Goal: Information Seeking & Learning: Learn about a topic

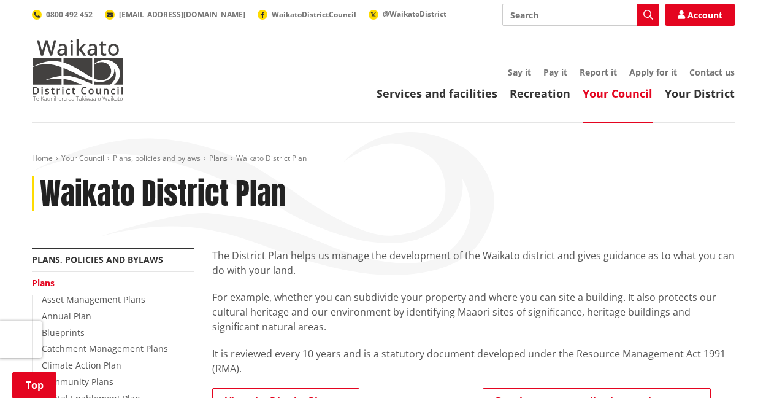
scroll to position [307, 0]
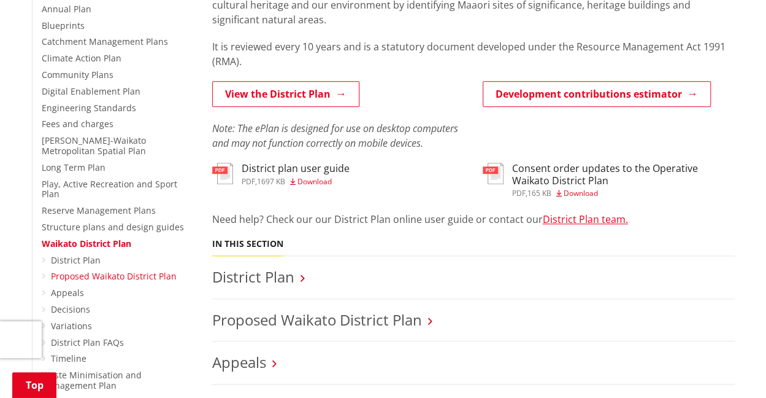
click at [91, 270] on link "Proposed Waikato District Plan" at bounding box center [114, 276] width 126 height 12
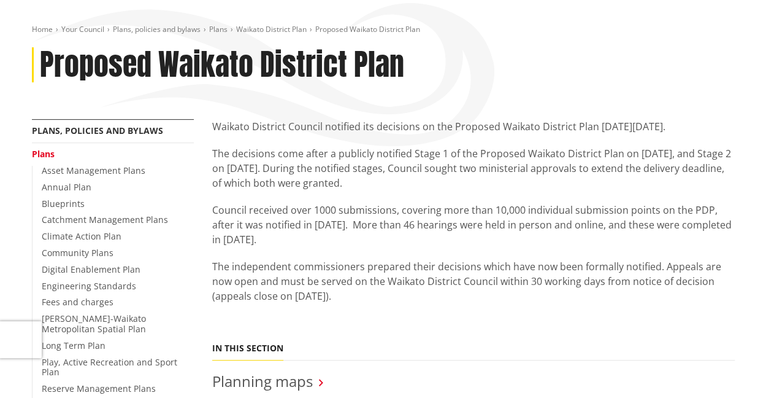
scroll to position [102, 0]
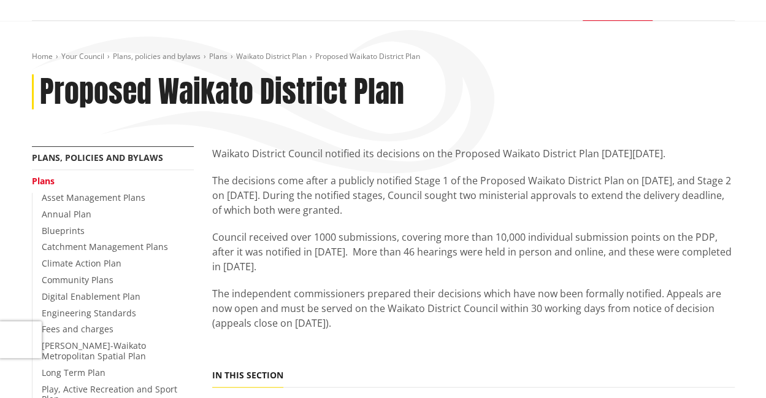
drag, startPoint x: 209, startPoint y: 155, endPoint x: 726, endPoint y: 152, distance: 517.8
click at [418, 217] on p "The decisions come after a publicly notified Stage 1 of the Proposed Waikato Di…" at bounding box center [473, 195] width 523 height 44
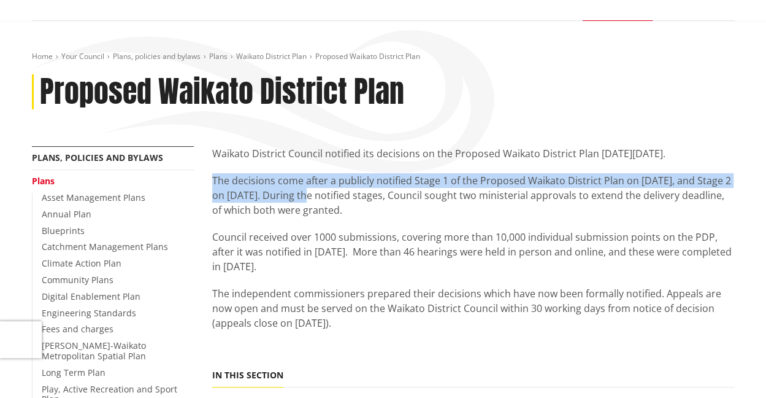
drag, startPoint x: 214, startPoint y: 181, endPoint x: 330, endPoint y: 191, distance: 116.4
click at [319, 195] on p "The decisions come after a publicly notified Stage 1 of the Proposed Waikato Di…" at bounding box center [473, 195] width 523 height 44
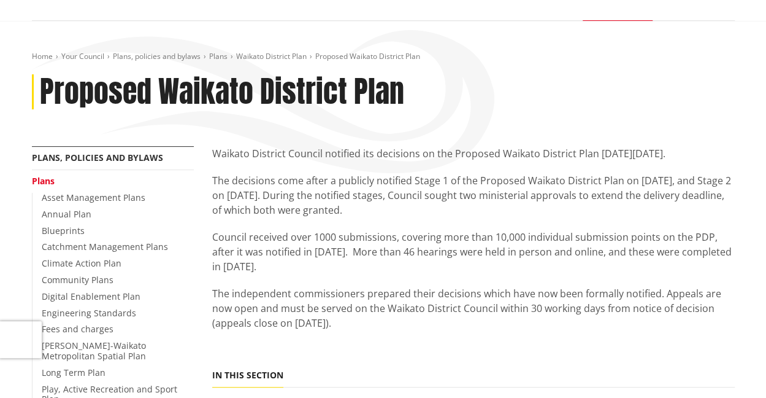
click at [407, 212] on p "The decisions come after a publicly notified Stage 1 of the Proposed Waikato Di…" at bounding box center [473, 195] width 523 height 44
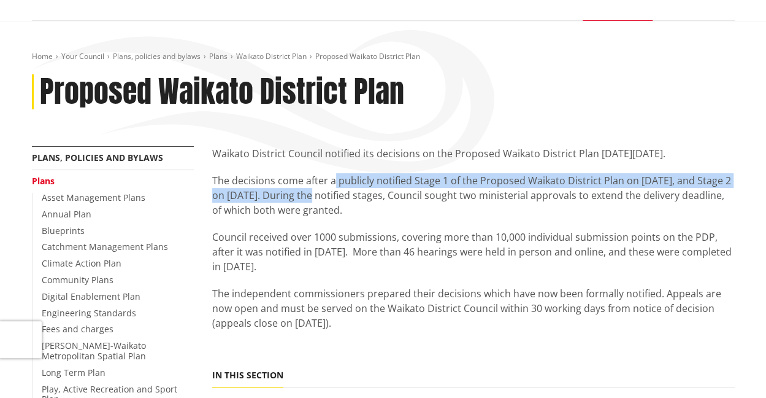
drag, startPoint x: 334, startPoint y: 181, endPoint x: 318, endPoint y: 201, distance: 25.3
click at [318, 201] on p "The decisions come after a publicly notified Stage 1 of the Proposed Waikato Di…" at bounding box center [473, 195] width 523 height 44
copy p "publicly notified Stage 1 of the Proposed Waikato District Plan on 18 July 2018…"
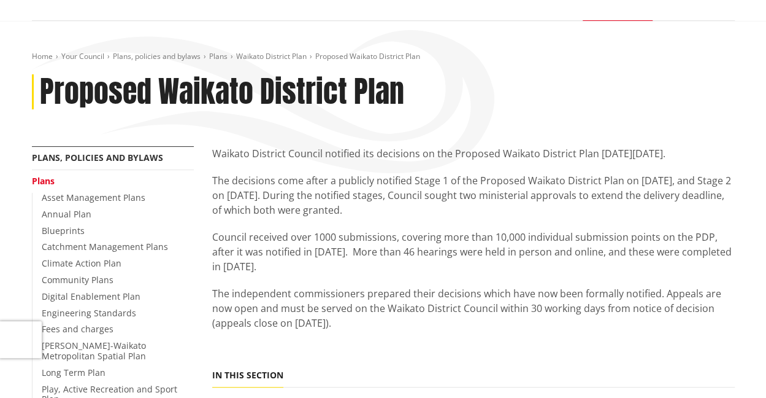
click at [269, 269] on p "Council received over 1000 submissions, covering more than 10,000 individual su…" at bounding box center [473, 251] width 523 height 44
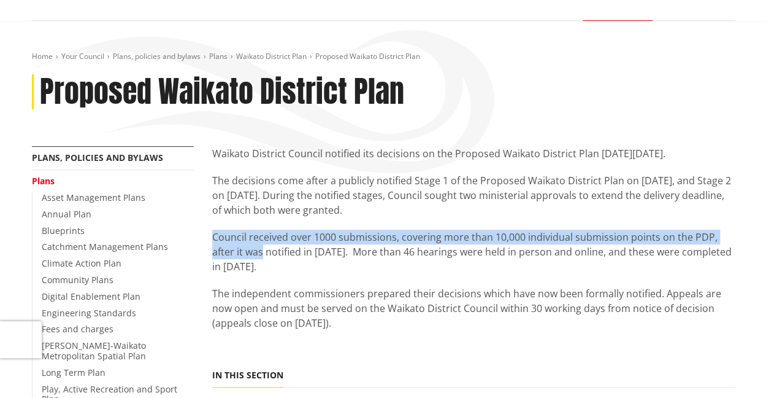
drag, startPoint x: 209, startPoint y: 237, endPoint x: 263, endPoint y: 253, distance: 56.1
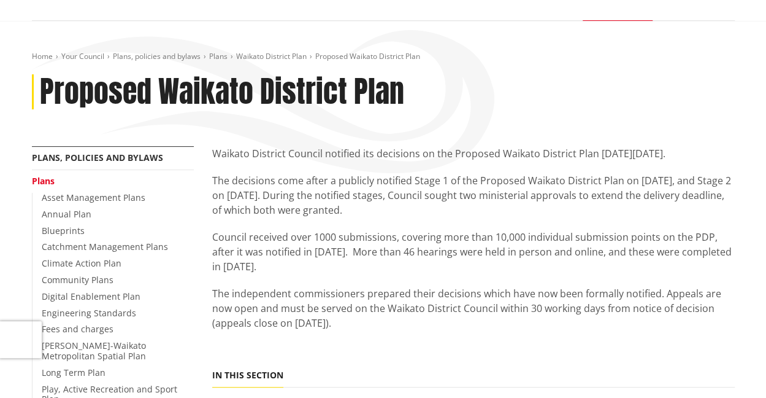
click at [310, 271] on p "Council received over 1000 submissions, covering more than 10,000 individual su…" at bounding box center [473, 251] width 523 height 44
drag, startPoint x: 341, startPoint y: 250, endPoint x: 348, endPoint y: 261, distance: 13.8
click at [348, 261] on p "Council received over 1000 submissions, covering more than 10,000 individual su…" at bounding box center [473, 251] width 523 height 44
click at [282, 266] on p "Council received over 1000 submissions, covering more than 10,000 individual su…" at bounding box center [473, 251] width 523 height 44
drag, startPoint x: 213, startPoint y: 234, endPoint x: 270, endPoint y: 267, distance: 65.1
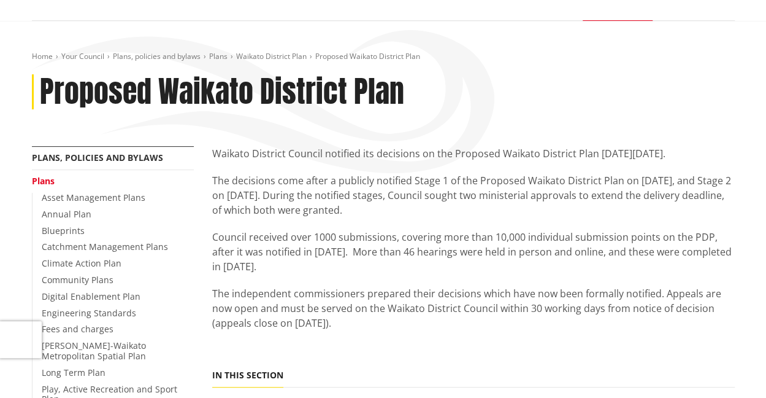
click at [270, 267] on p "Council received over 1000 submissions, covering more than 10,000 individual su…" at bounding box center [473, 251] width 523 height 44
copy p "Council received over 1000 submissions, covering more than 10,000 individual su…"
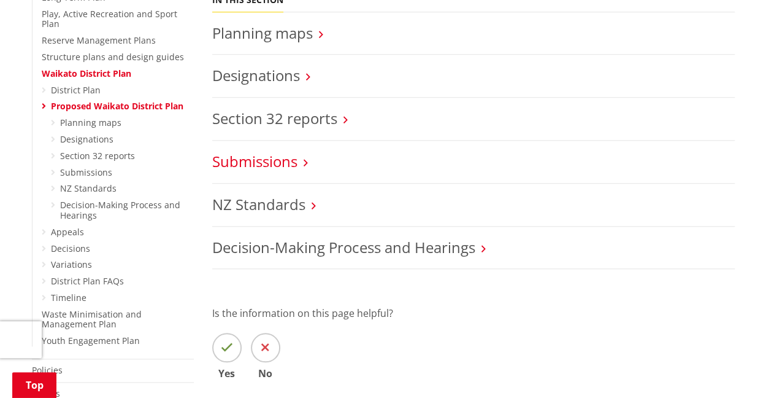
scroll to position [307, 0]
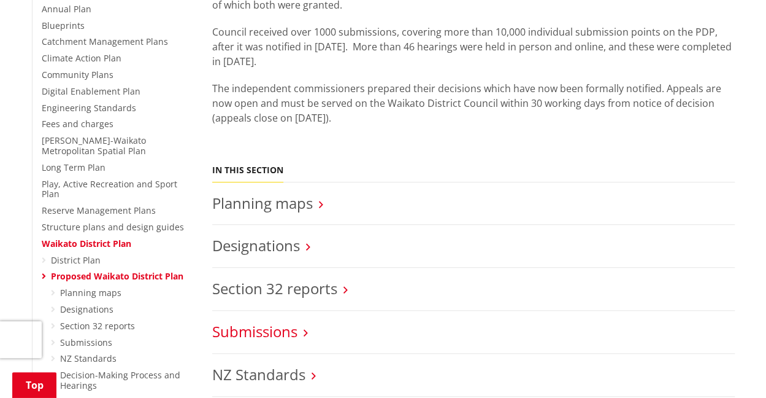
click at [239, 338] on link "Submissions" at bounding box center [254, 331] width 85 height 20
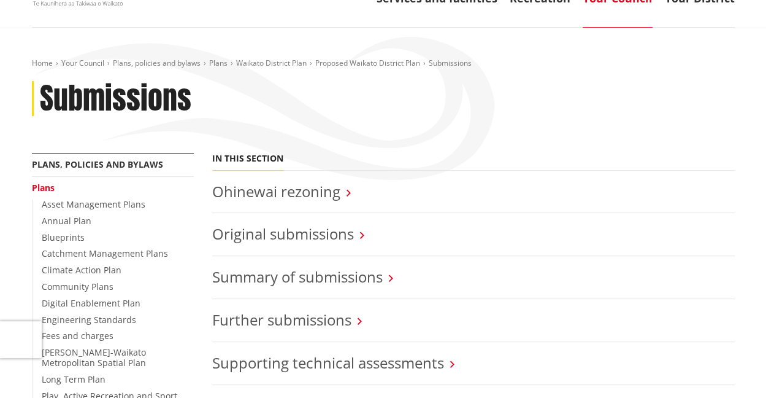
scroll to position [204, 0]
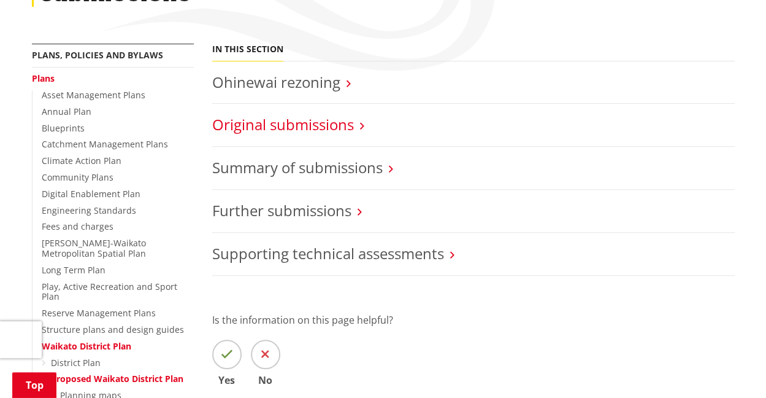
click at [281, 125] on link "Original submissions" at bounding box center [283, 124] width 142 height 20
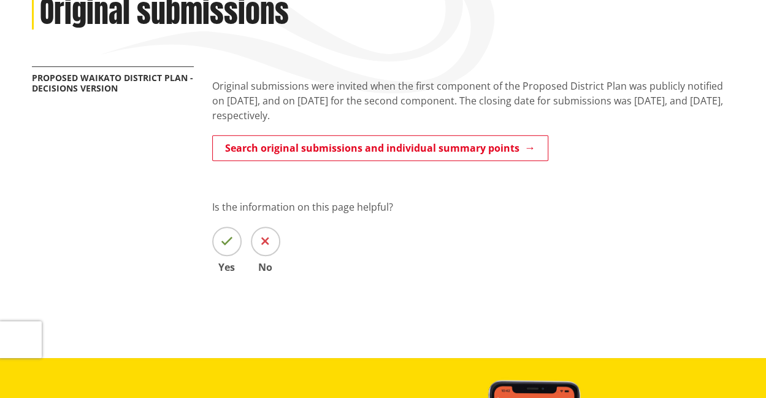
scroll to position [204, 0]
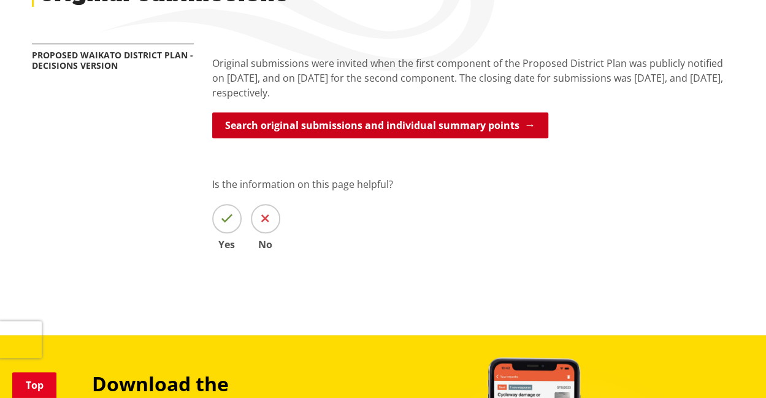
click at [282, 131] on link "Search original submissions and individual summary points" at bounding box center [380, 125] width 336 height 26
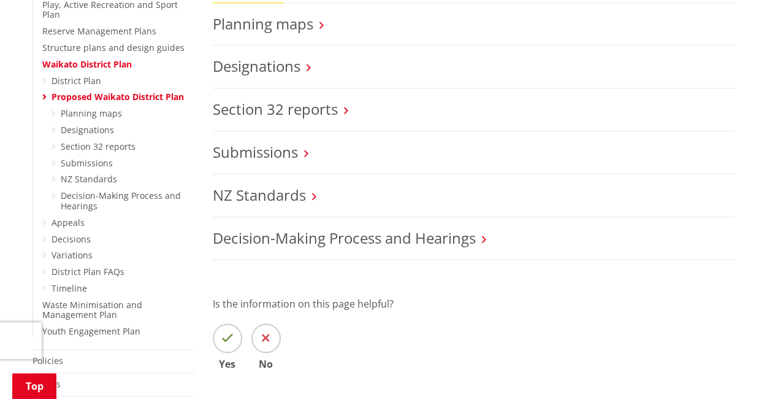
scroll to position [511, 0]
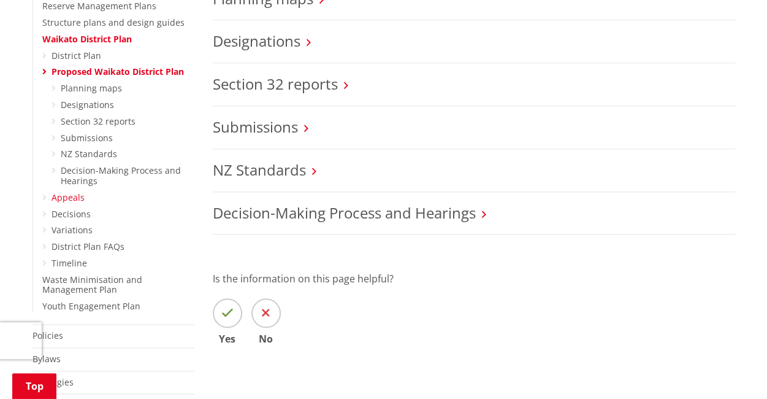
click at [70, 191] on link "Appeals" at bounding box center [68, 197] width 33 height 12
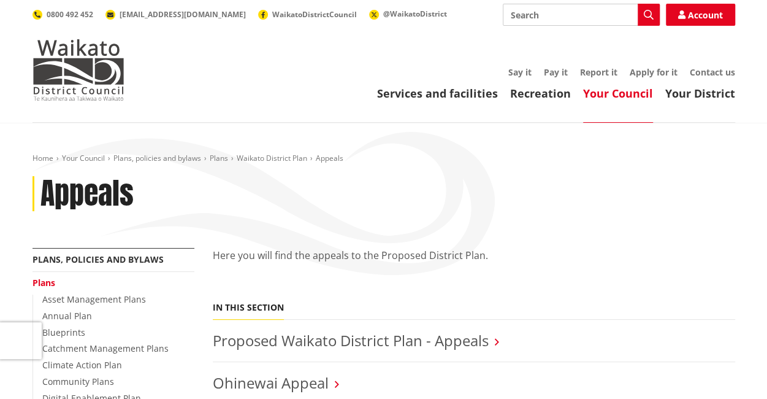
click at [372, 239] on div "Home Your Council Plans, policies and bylaws Plans Waikato District Plan Appeal…" at bounding box center [383, 200] width 721 height 94
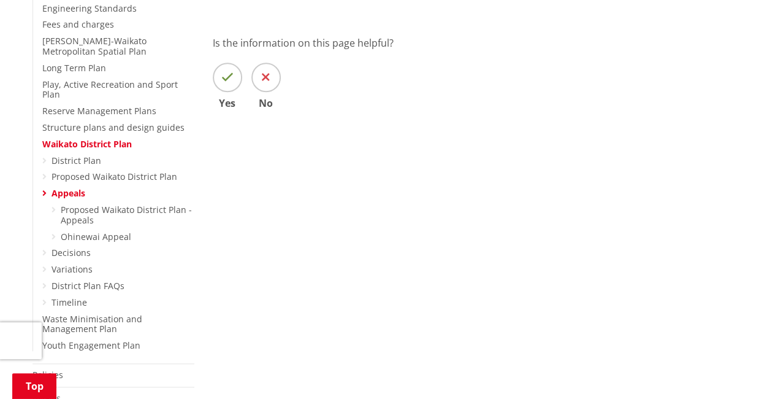
scroll to position [511, 0]
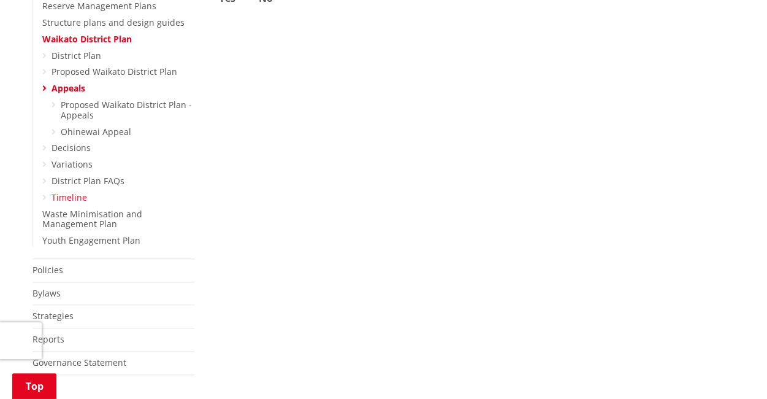
click at [71, 191] on link "Timeline" at bounding box center [70, 197] width 36 height 12
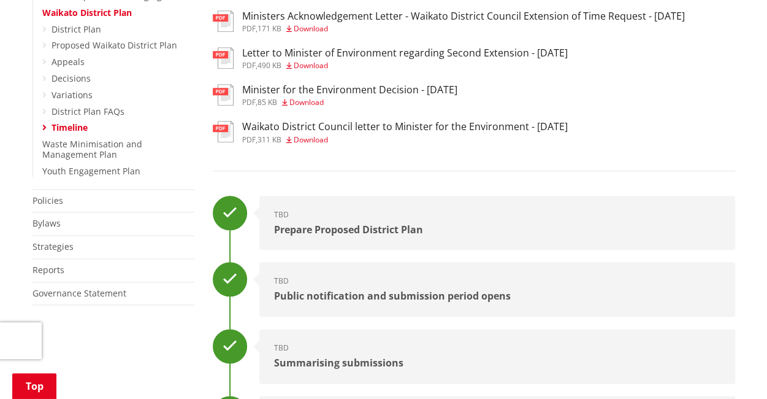
scroll to position [511, 0]
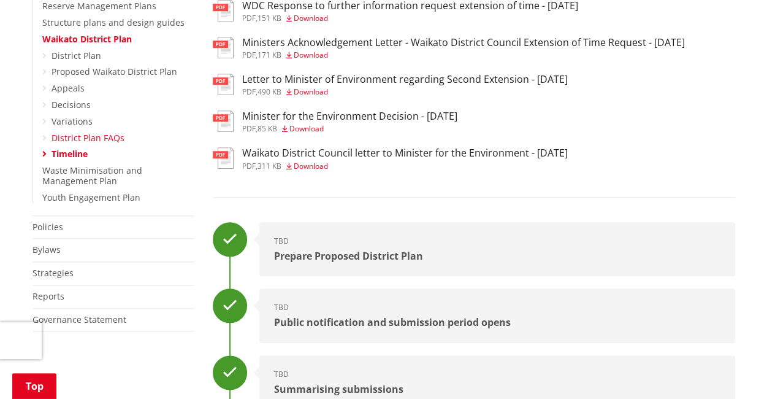
click at [65, 132] on link "District Plan FAQs" at bounding box center [88, 138] width 73 height 12
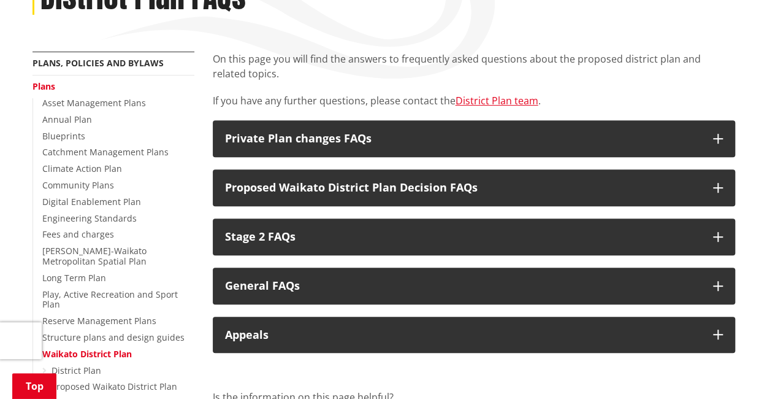
scroll to position [204, 0]
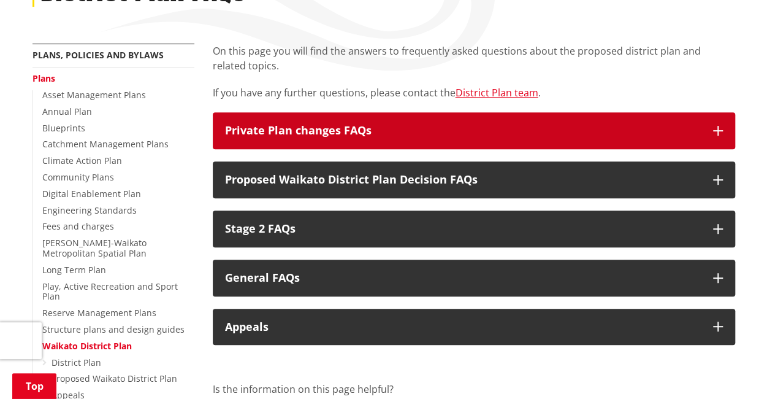
click at [311, 133] on h3 "Private Plan changes FAQs" at bounding box center [463, 131] width 476 height 12
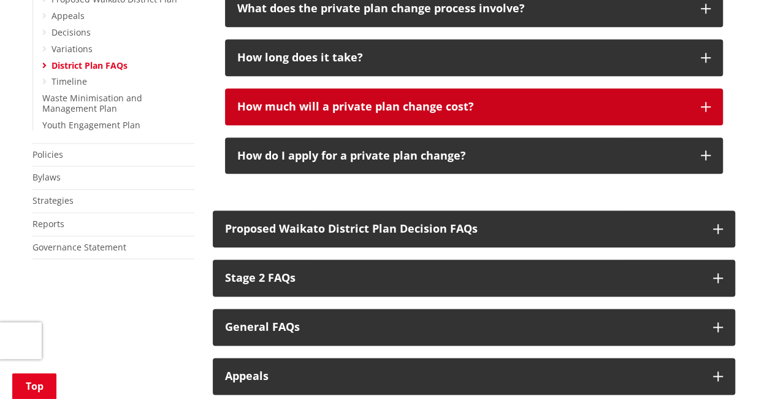
scroll to position [613, 0]
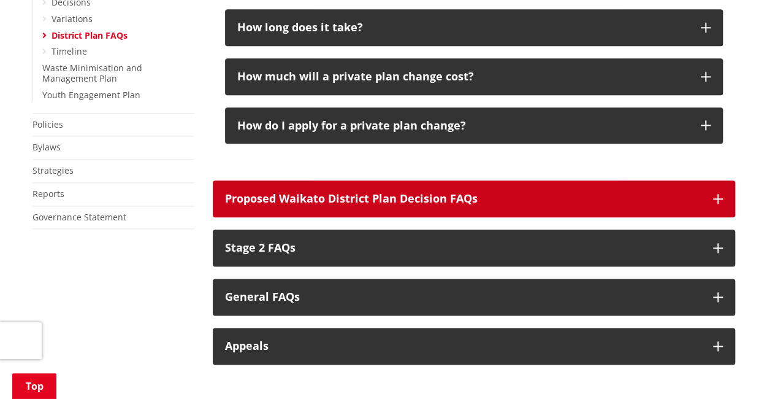
click at [327, 207] on button "Proposed Waikato District Plan Decision FAQs" at bounding box center [474, 198] width 523 height 37
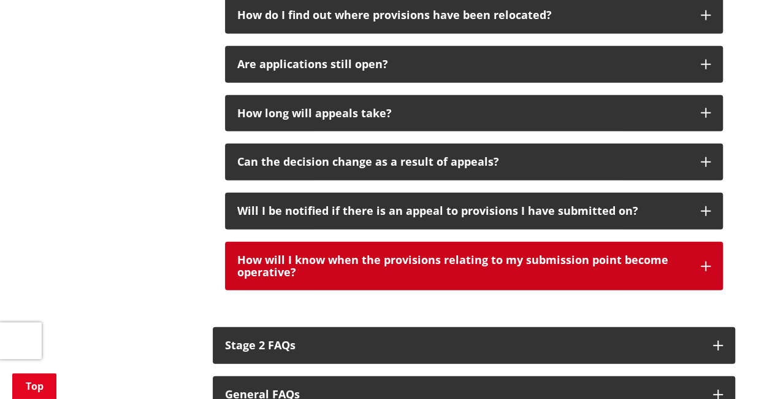
scroll to position [1534, 0]
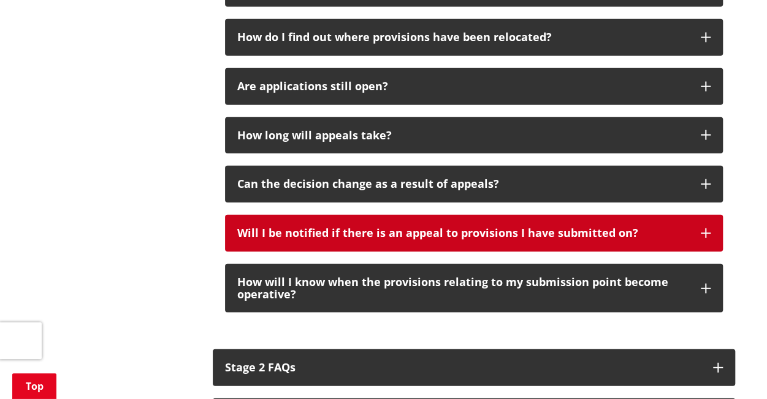
click at [337, 218] on button "Will I be notified if there is an appeal to provisions I have submitted on?" at bounding box center [474, 233] width 498 height 37
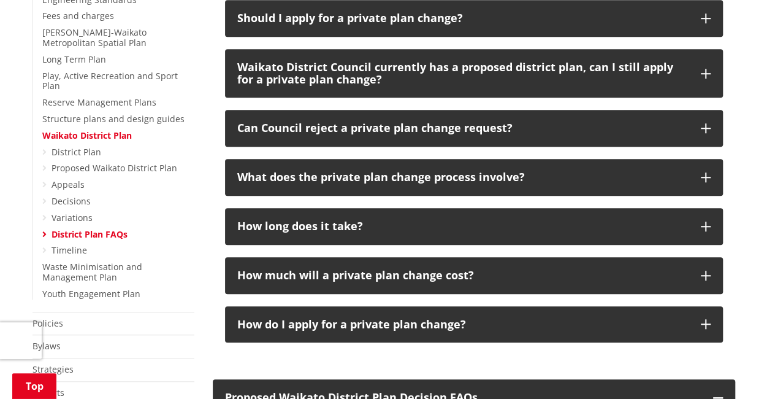
scroll to position [307, 0]
